Goal: Check status

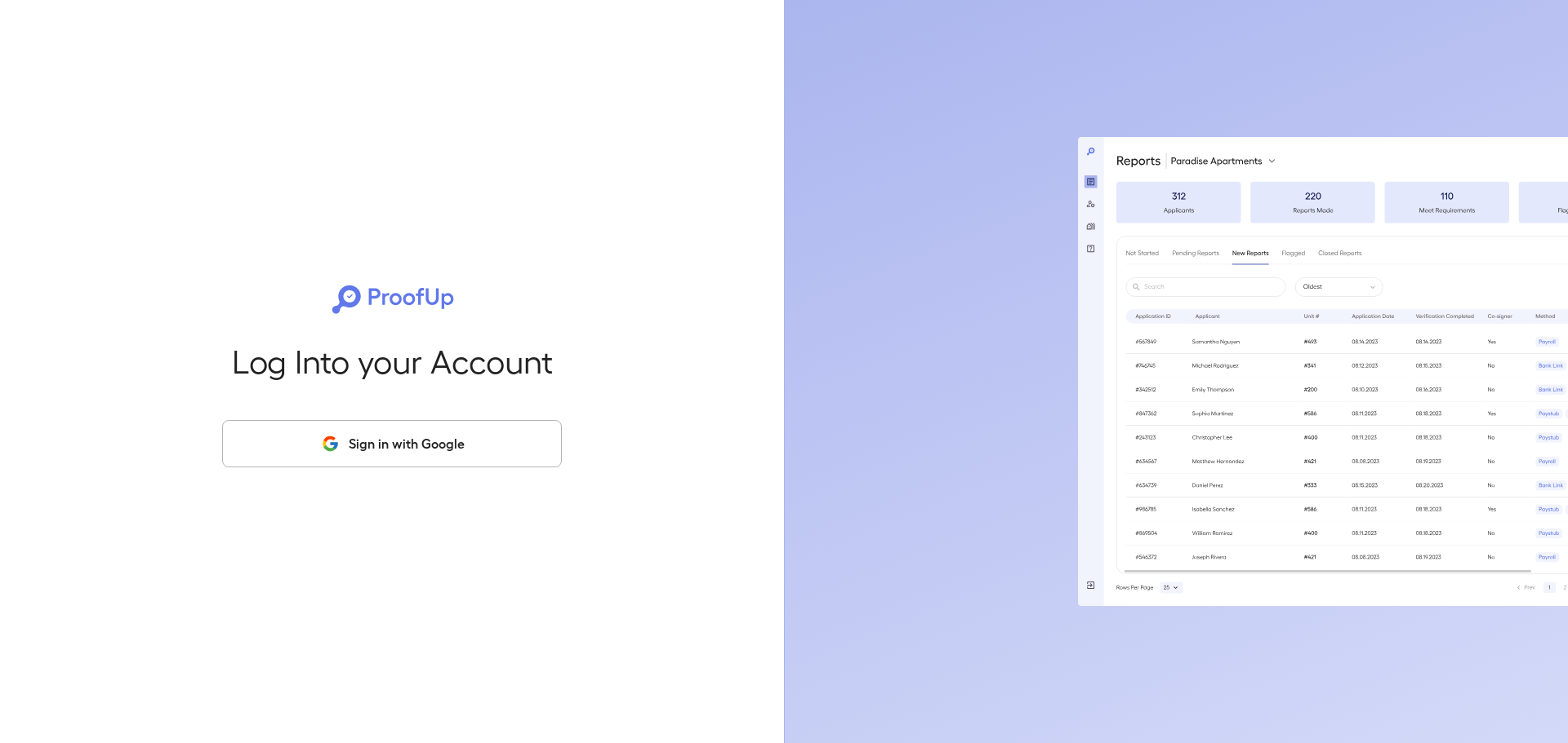
click at [390, 455] on button "Sign in with Google" at bounding box center [391, 444] width 340 height 47
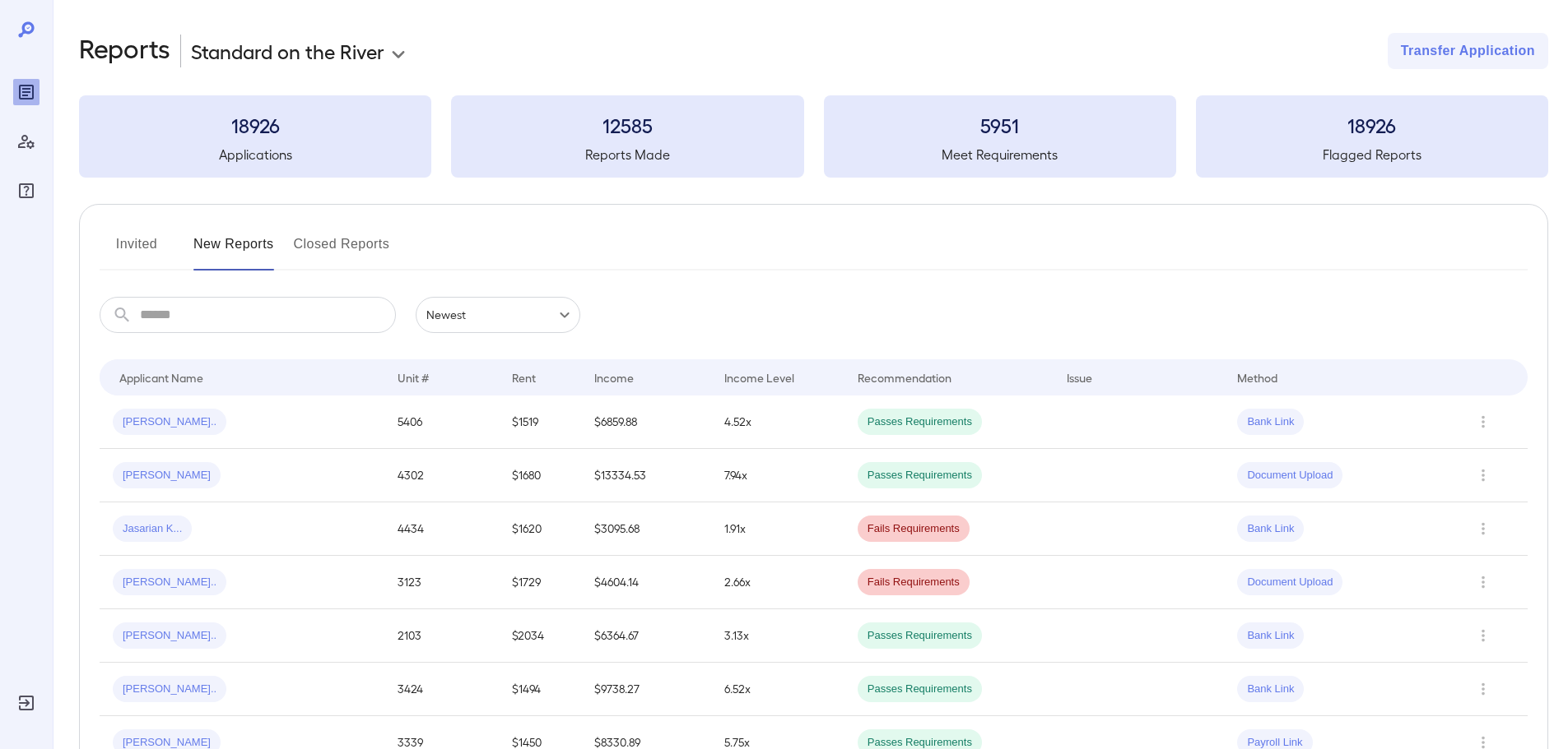
click at [211, 313] on input "text" at bounding box center [268, 315] width 256 height 36
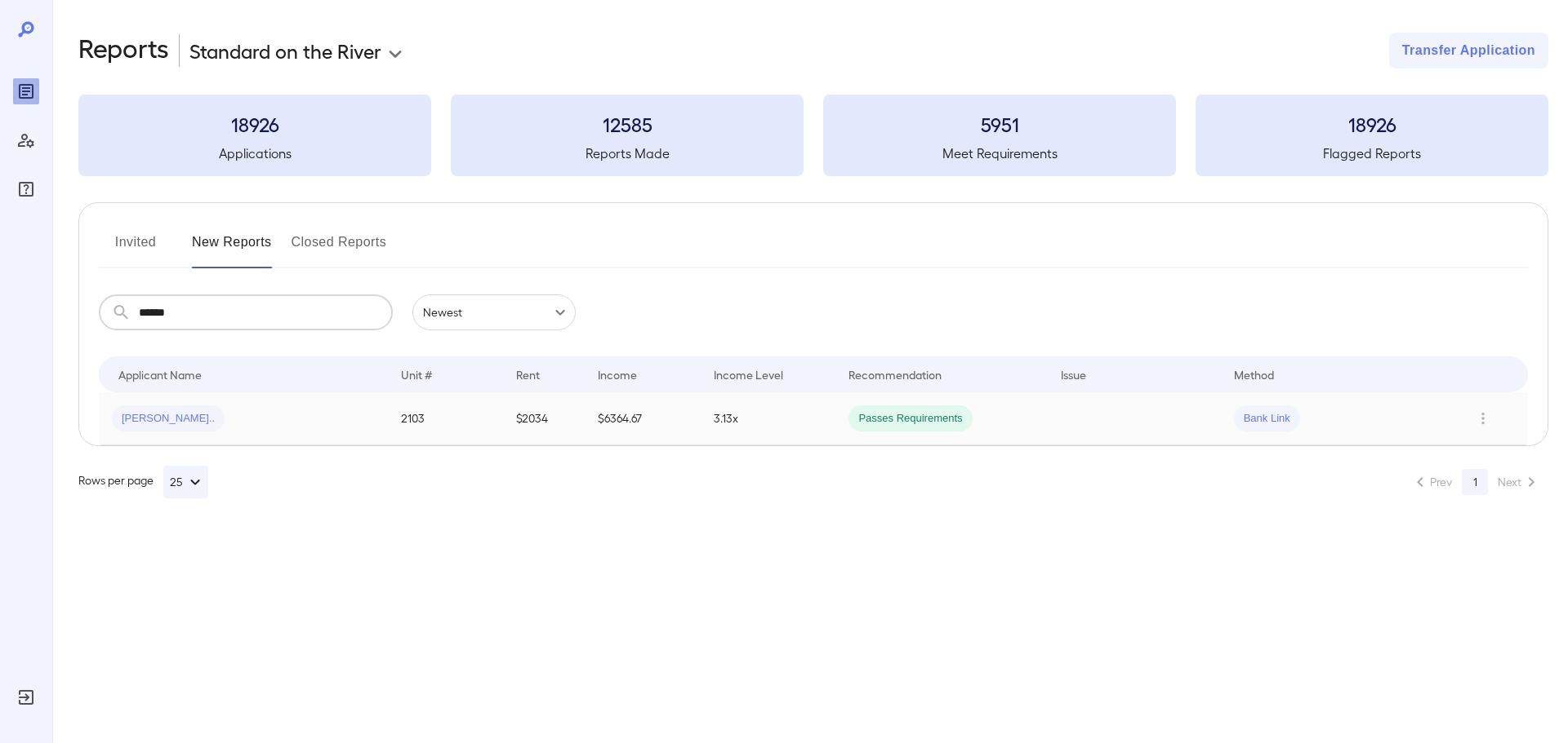
type input "******"
click at [152, 424] on span "[PERSON_NAME].." at bounding box center [168, 419] width 112 height 15
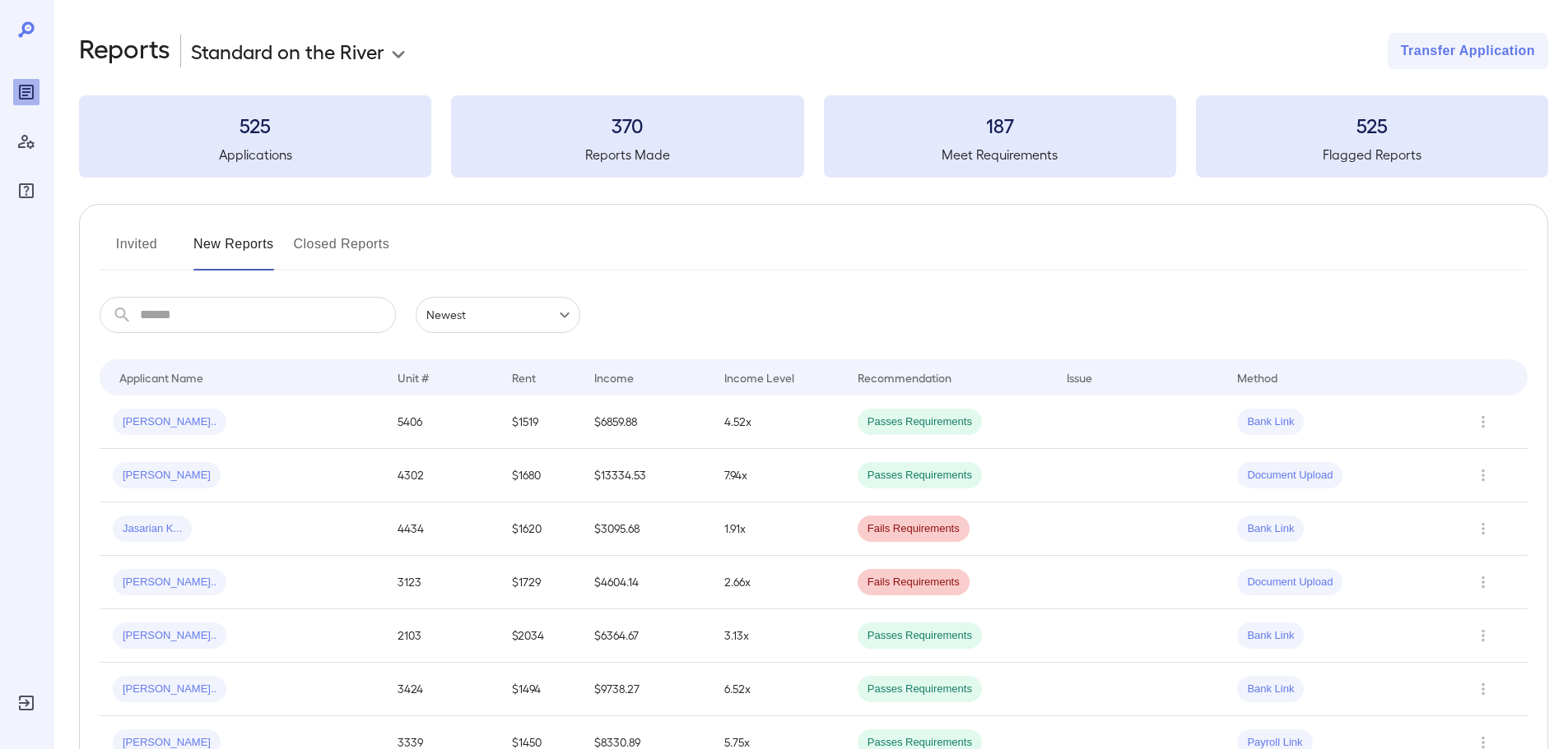
click at [182, 320] on input "text" at bounding box center [268, 315] width 256 height 36
click at [941, 641] on span "Passes Requirements" at bounding box center [919, 636] width 124 height 15
